Goal: Task Accomplishment & Management: Manage account settings

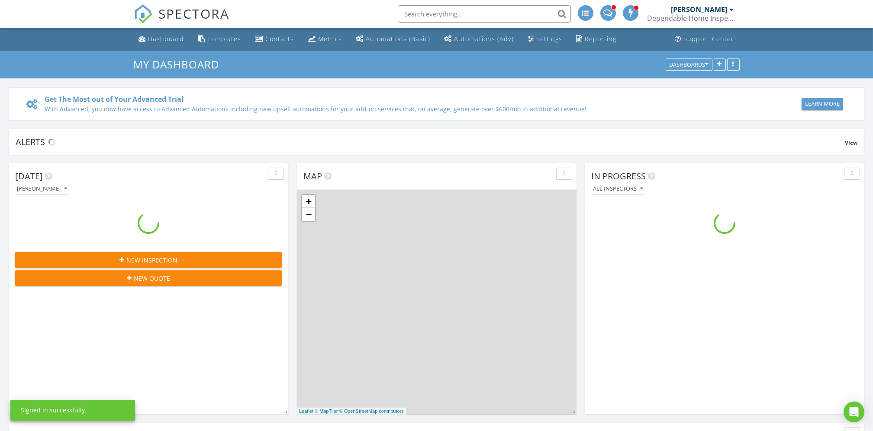
scroll to position [805, 891]
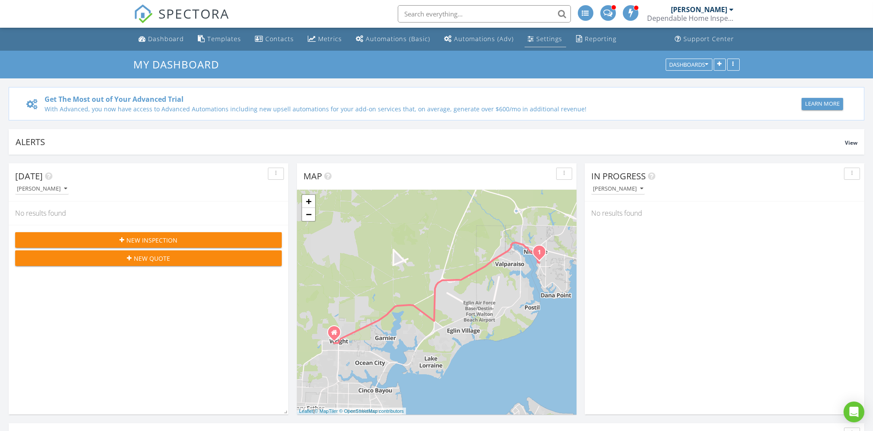
click at [528, 35] on div "Settings" at bounding box center [531, 38] width 6 height 7
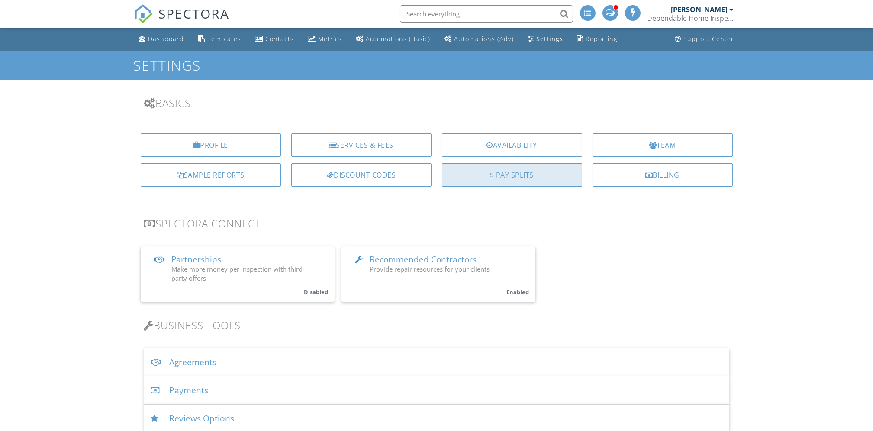
click at [480, 180] on div "$ Pay Splits" at bounding box center [512, 174] width 140 height 23
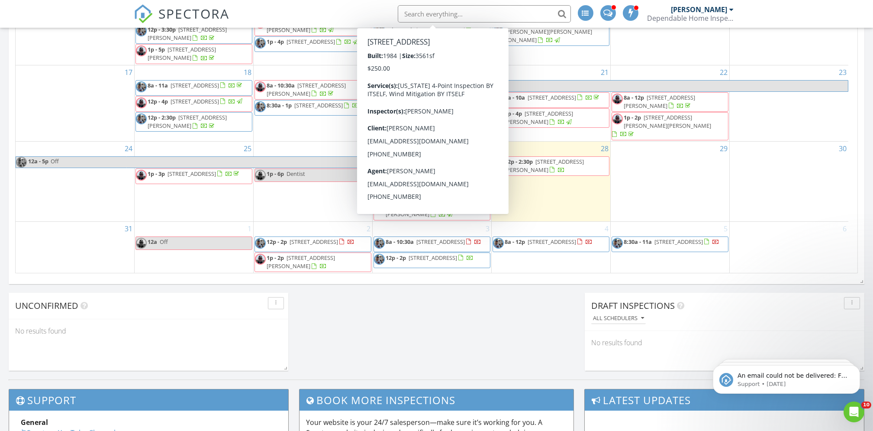
scroll to position [561, 0]
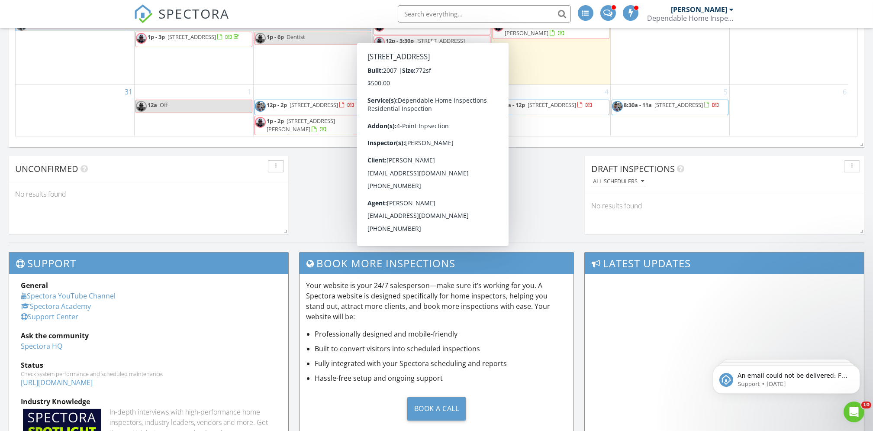
scroll to position [695, 0]
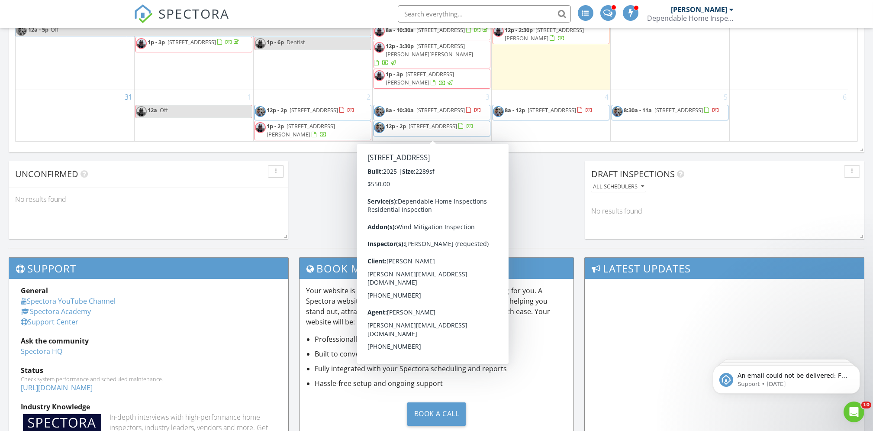
click at [428, 127] on span "225 Palatka St , Panama City Beach 32413" at bounding box center [433, 126] width 48 height 8
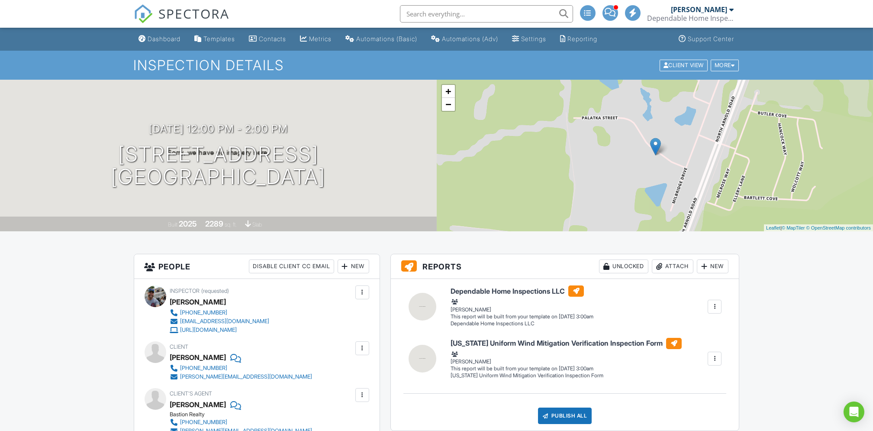
click at [361, 265] on div "New" at bounding box center [354, 266] width 32 height 14
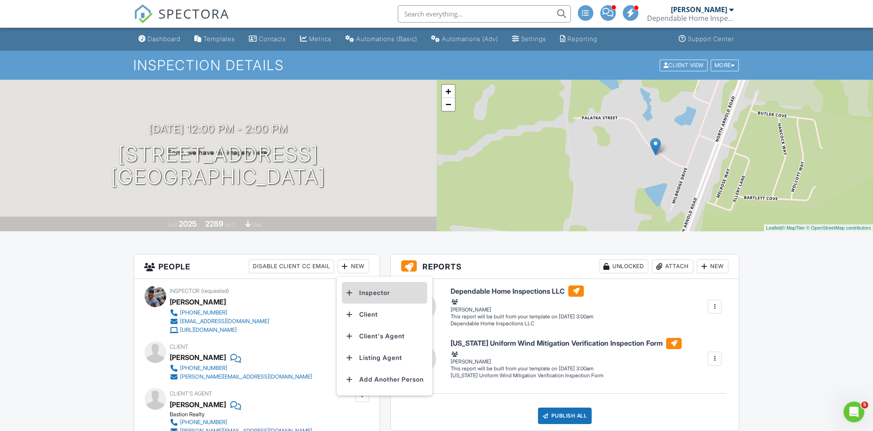
click at [377, 295] on li "Inspector" at bounding box center [384, 293] width 85 height 22
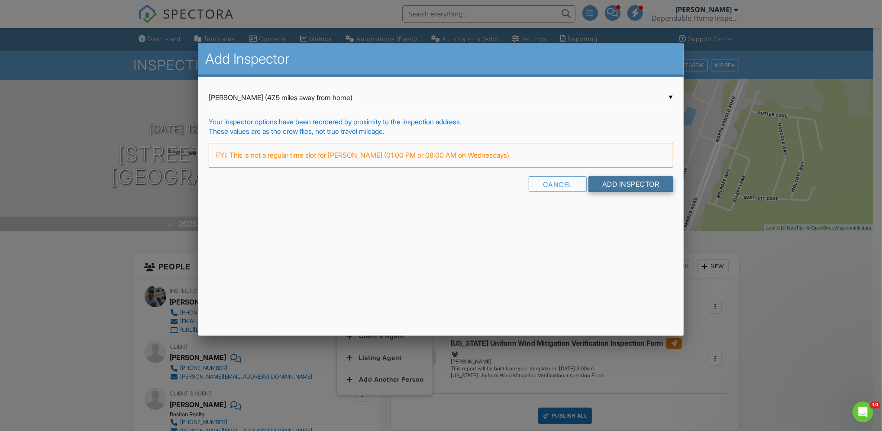
click at [617, 180] on input "Add Inspector" at bounding box center [630, 184] width 85 height 16
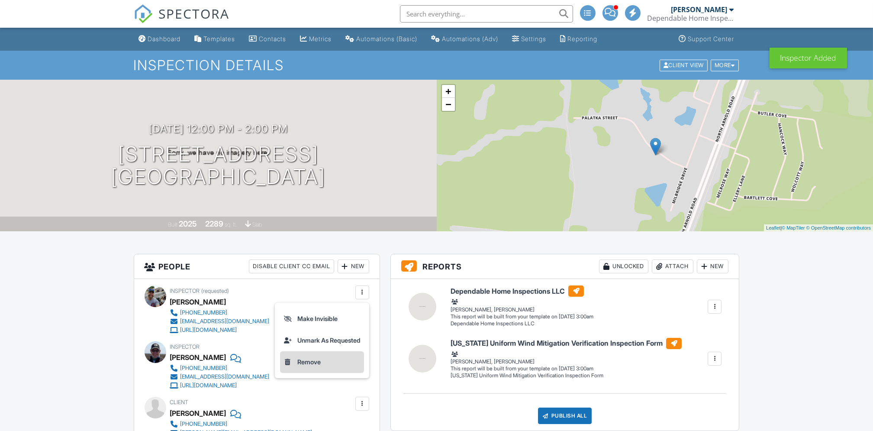
click at [301, 361] on li "Remove" at bounding box center [322, 362] width 84 height 22
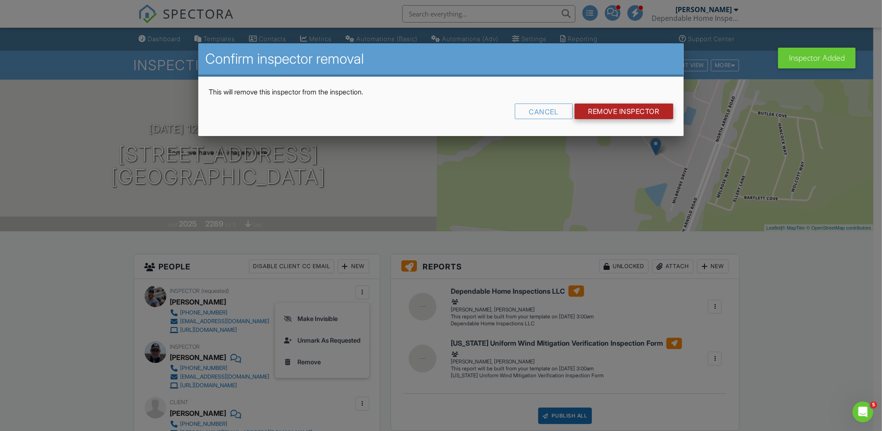
click at [629, 110] on input "Remove Inspector" at bounding box center [623, 111] width 99 height 16
